Goal: Task Accomplishment & Management: Manage account settings

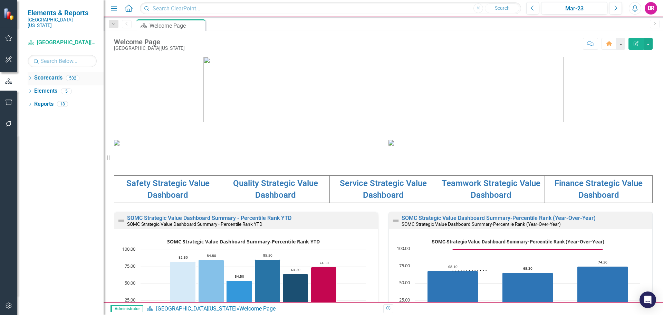
click at [28, 77] on icon "Dropdown" at bounding box center [30, 79] width 5 height 4
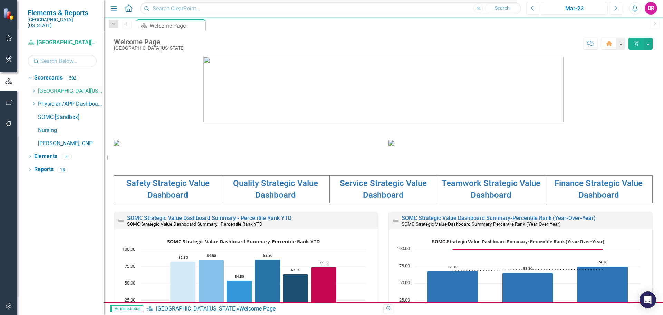
click at [34, 88] on div "Dropdown" at bounding box center [33, 91] width 5 height 6
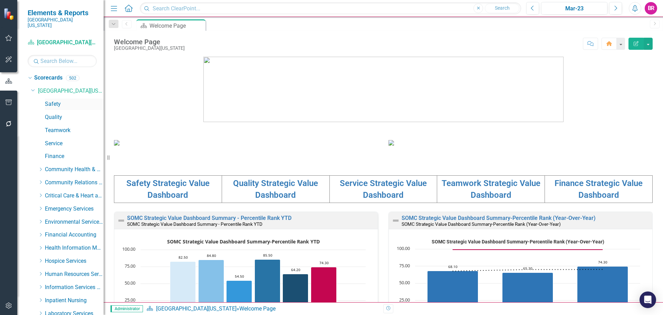
click at [46, 100] on link "Safety" at bounding box center [74, 104] width 59 height 8
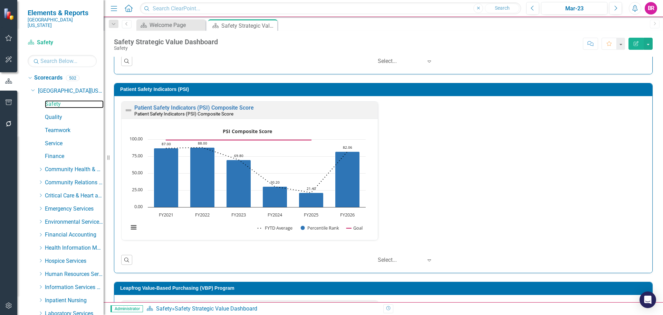
scroll to position [173, 0]
click at [575, 7] on div "Mar-23" at bounding box center [573, 8] width 61 height 8
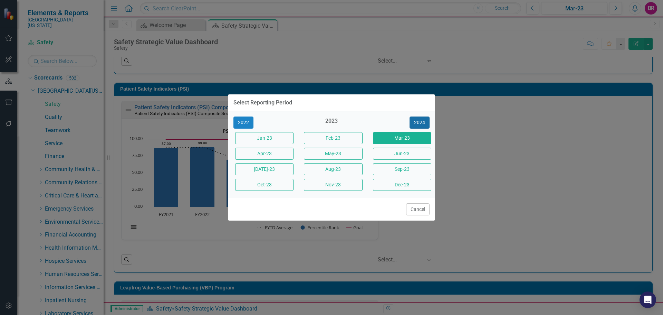
click at [414, 121] on button "2024" at bounding box center [419, 122] width 20 height 12
drag, startPoint x: 414, startPoint y: 121, endPoint x: 420, endPoint y: 122, distance: 6.2
click at [415, 121] on button "2025" at bounding box center [419, 122] width 20 height 12
click at [409, 168] on button "Sept-25" at bounding box center [402, 169] width 58 height 12
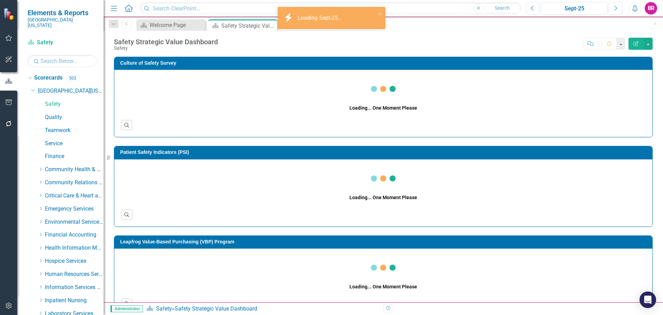
click at [656, 132] on div "Culture of Safety Survey Loading... One Moment Please Search Patient Safety Ind…" at bounding box center [383, 230] width 559 height 364
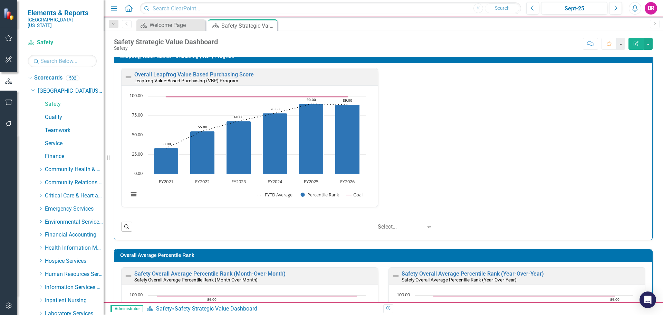
scroll to position [375, 0]
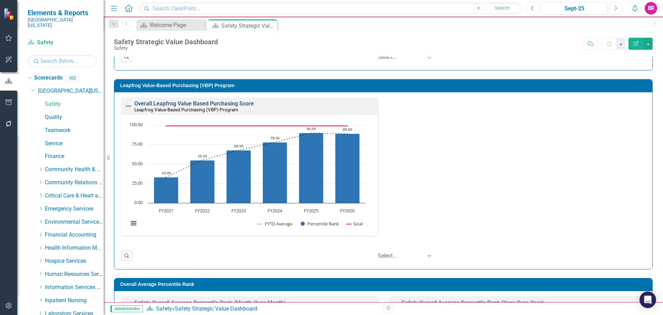
click at [210, 103] on link "Overall Leapfrog Value Based Purchasing Score" at bounding box center [193, 103] width 119 height 7
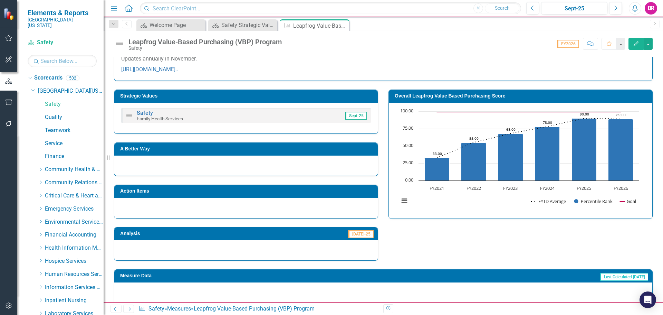
scroll to position [318, 0]
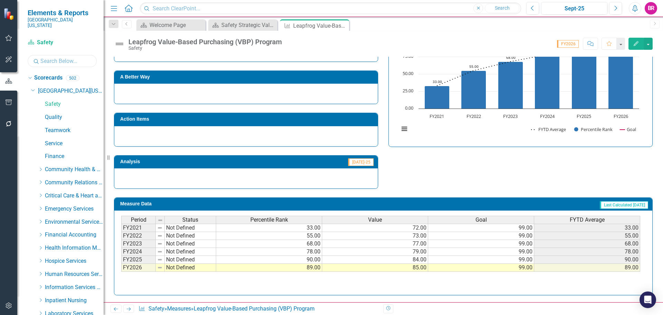
click at [85, 55] on input "text" at bounding box center [62, 61] width 69 height 12
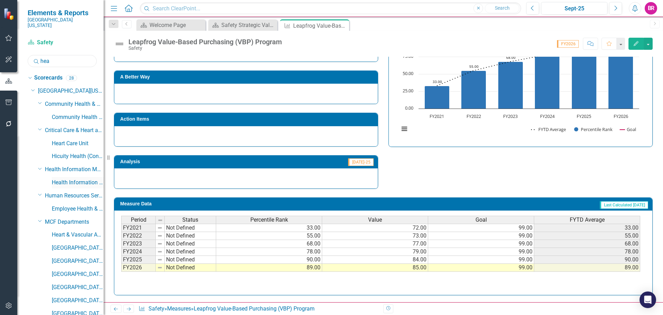
type input "hea"
click at [75, 179] on link "Health Information Management" at bounding box center [78, 183] width 52 height 8
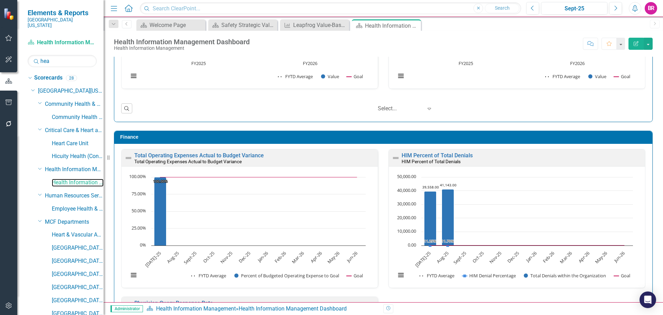
scroll to position [725, 0]
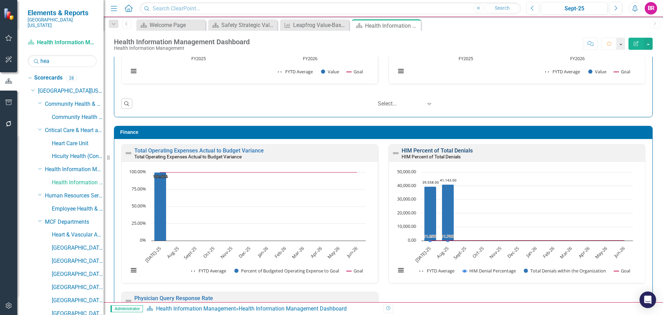
click at [455, 151] on link "HIM Percent of Total Denials" at bounding box center [437, 150] width 71 height 7
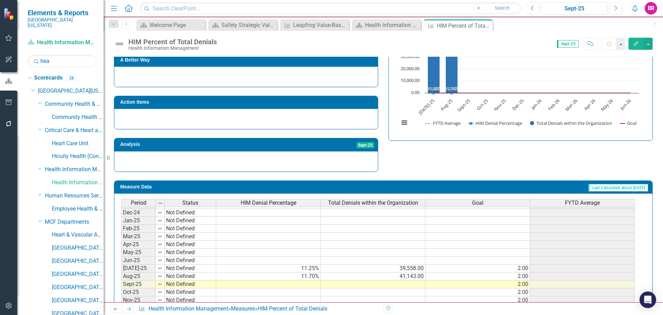
scroll to position [251, 0]
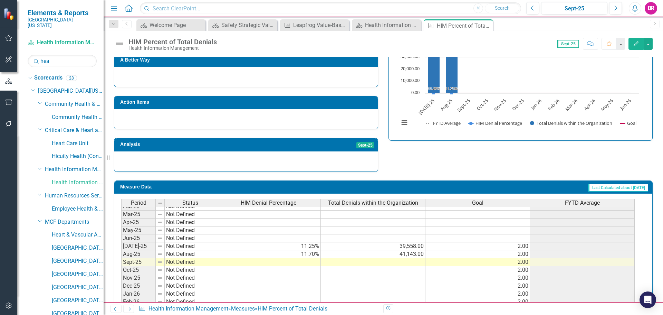
click at [307, 247] on tbody "Oct-23 Not Defined Nov-23 Not Defined Dec-23 Not Defined Jan-24 Not Defined Feb…" at bounding box center [377, 206] width 513 height 262
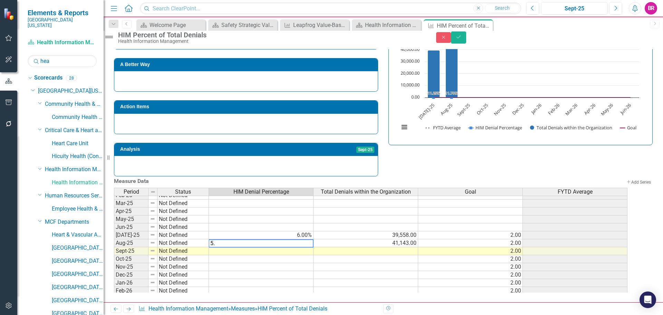
type textarea "5.3"
type textarea "5.9"
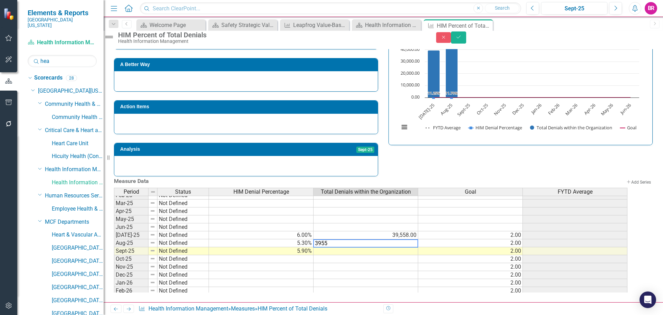
type textarea "39558"
type textarea "41143"
type textarea "38102"
click at [420, 153] on div "Strategic Values A Better Way Action Items Analysis Sept-25 HIM Percent of Tota…" at bounding box center [383, 91] width 549 height 169
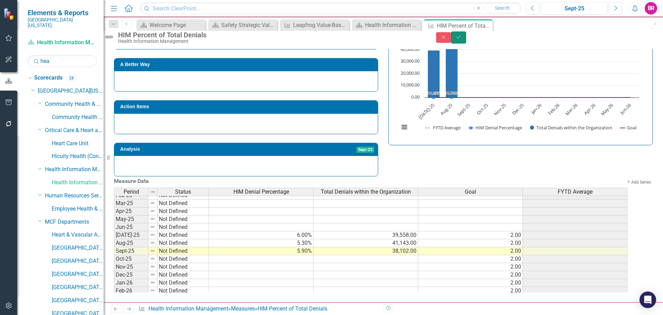
click at [462, 39] on icon "Save" at bounding box center [458, 37] width 6 height 5
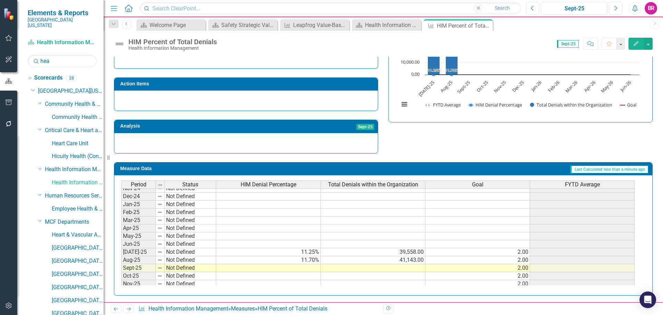
scroll to position [0, 0]
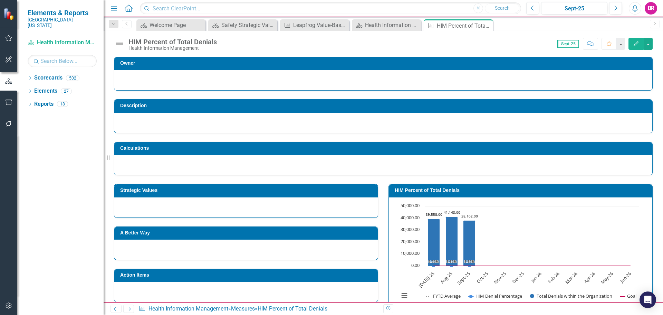
scroll to position [35, 0]
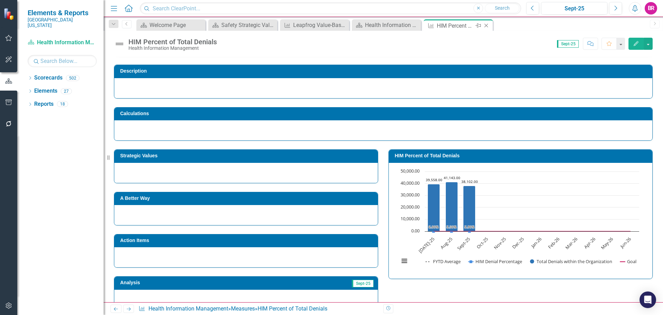
click at [487, 24] on icon "Close" at bounding box center [486, 26] width 7 height 6
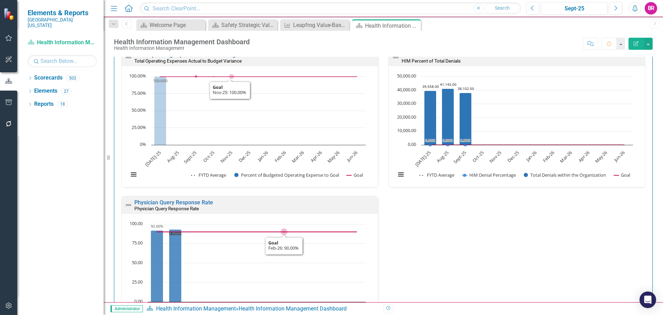
scroll to position [829, 0]
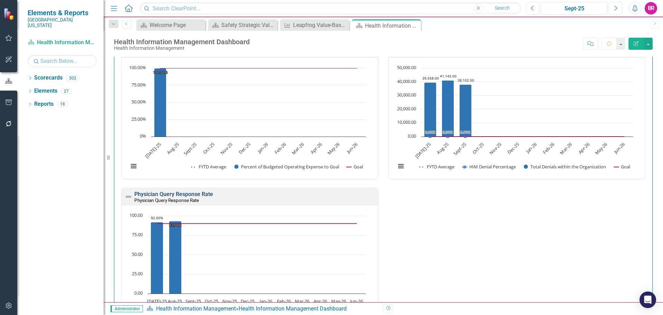
click at [200, 191] on link "Physician Query Response Rate" at bounding box center [173, 194] width 79 height 7
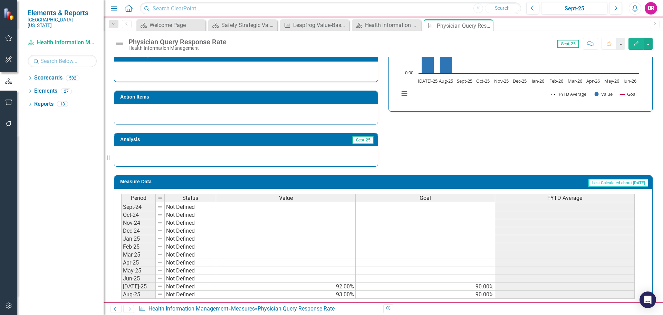
scroll to position [242, 0]
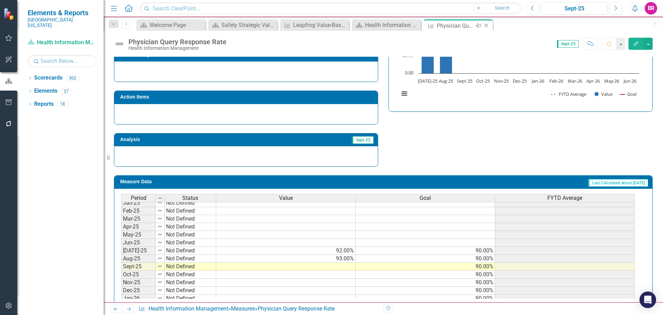
click at [487, 26] on icon "Close" at bounding box center [486, 26] width 7 height 6
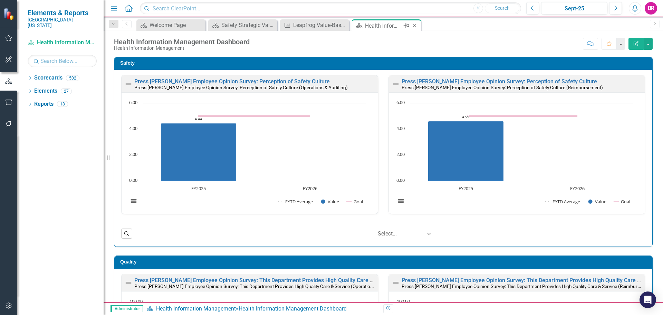
click at [418, 28] on div "Close" at bounding box center [415, 25] width 9 height 9
